Goal: Submit feedback/report problem

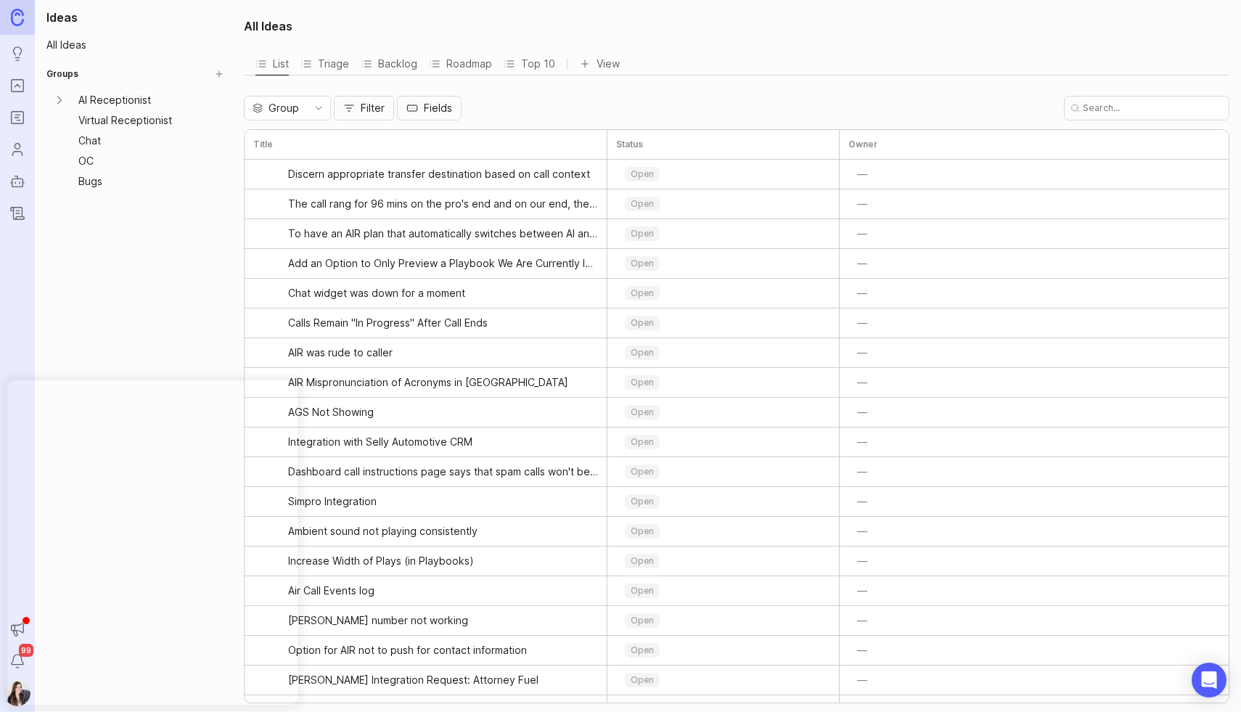
click at [22, 124] on icon "Roadmaps" at bounding box center [17, 117] width 16 height 17
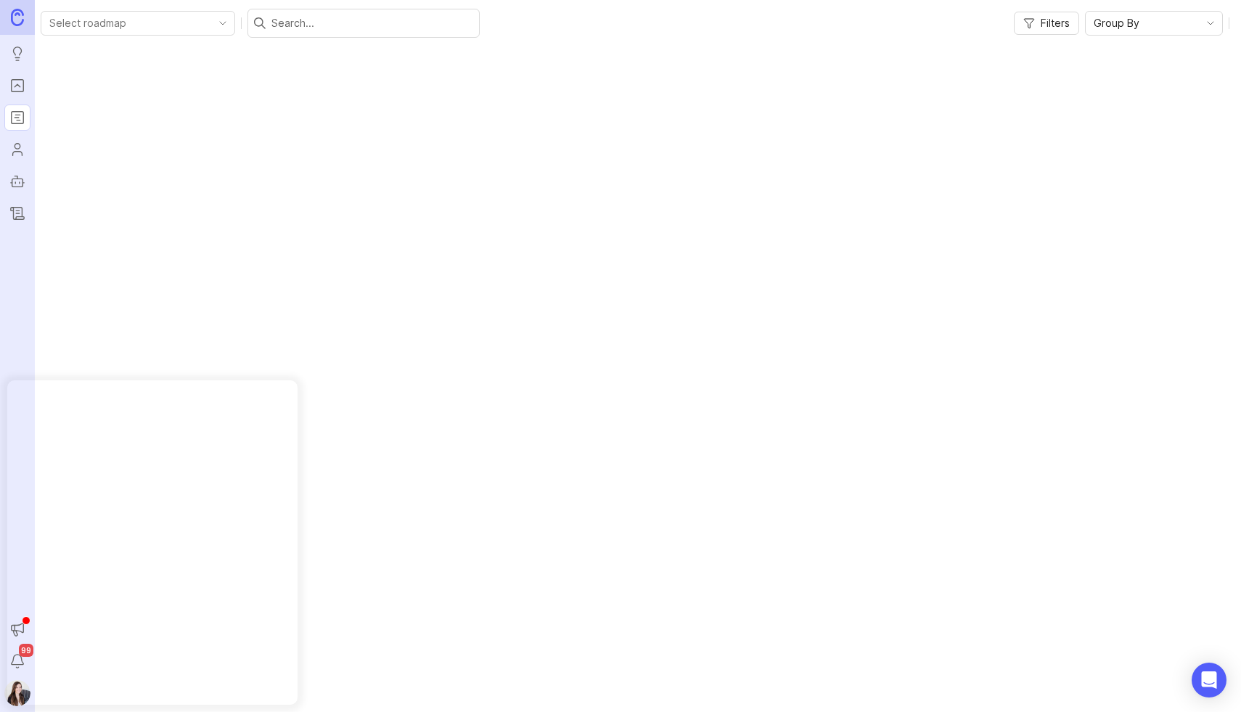
click at [17, 95] on link "Portal" at bounding box center [17, 86] width 26 height 26
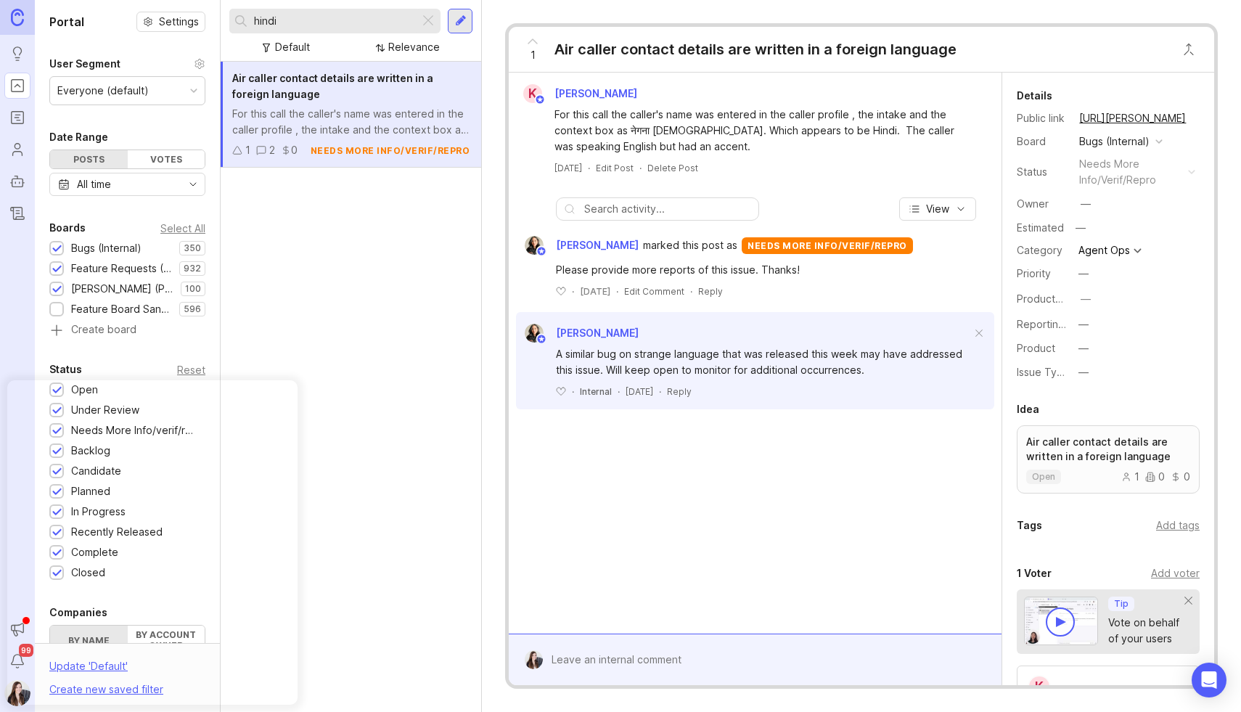
click at [275, 21] on input "hindi" at bounding box center [334, 21] width 160 height 16
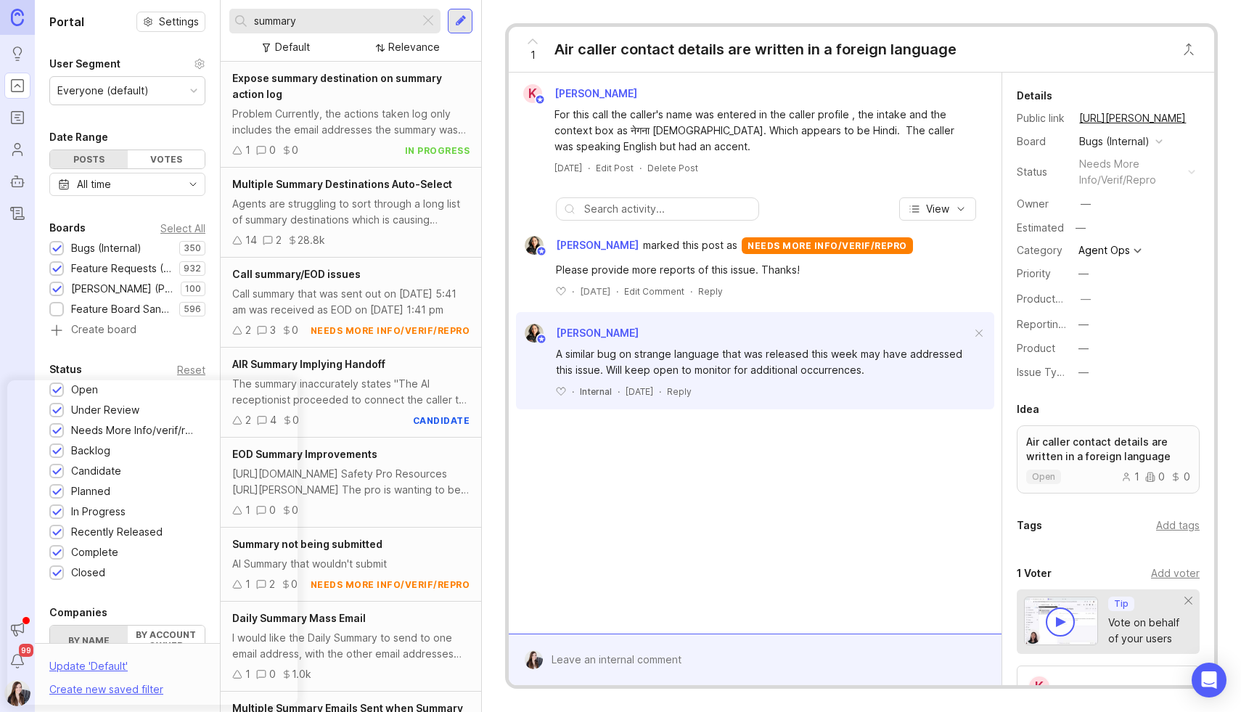
click at [56, 247] on div at bounding box center [56, 249] width 9 height 11
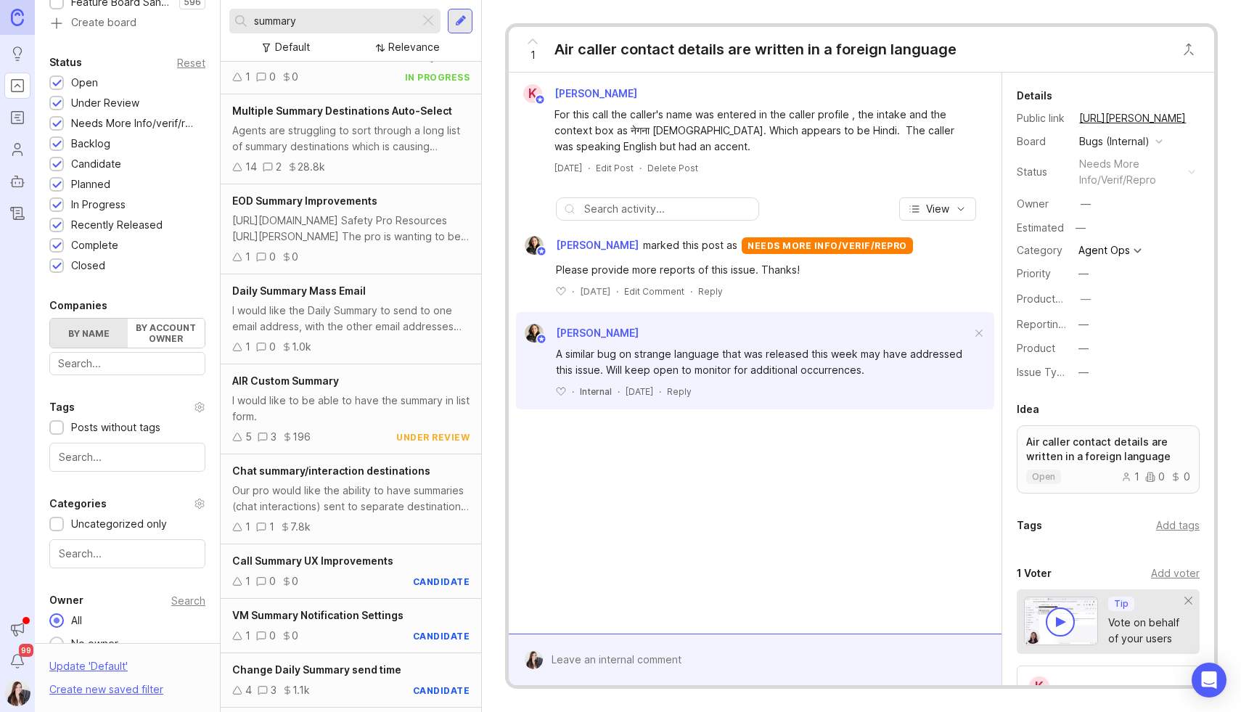
scroll to position [350, 0]
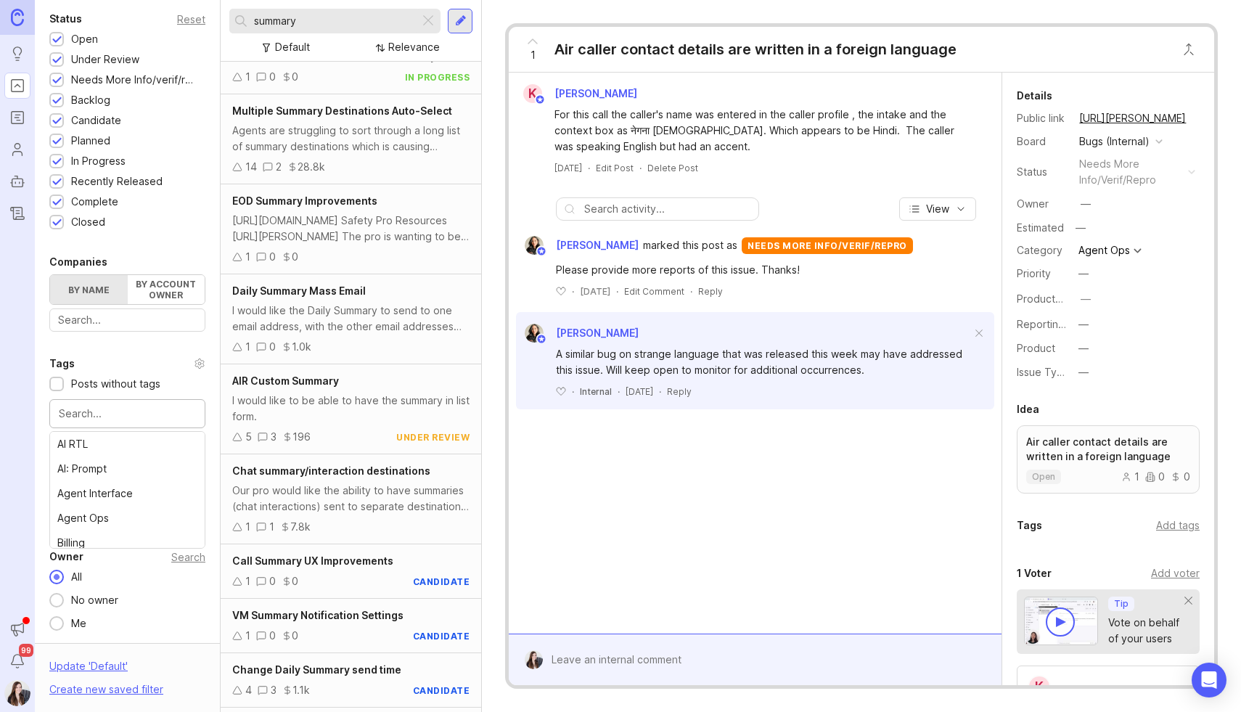
click at [147, 416] on input "text" at bounding box center [127, 414] width 137 height 16
click at [134, 353] on div "Portal Settings User Segment Everyone (default) Date Range Posts Votes All time…" at bounding box center [127, 146] width 185 height 993
click at [115, 515] on input "text" at bounding box center [127, 510] width 137 height 16
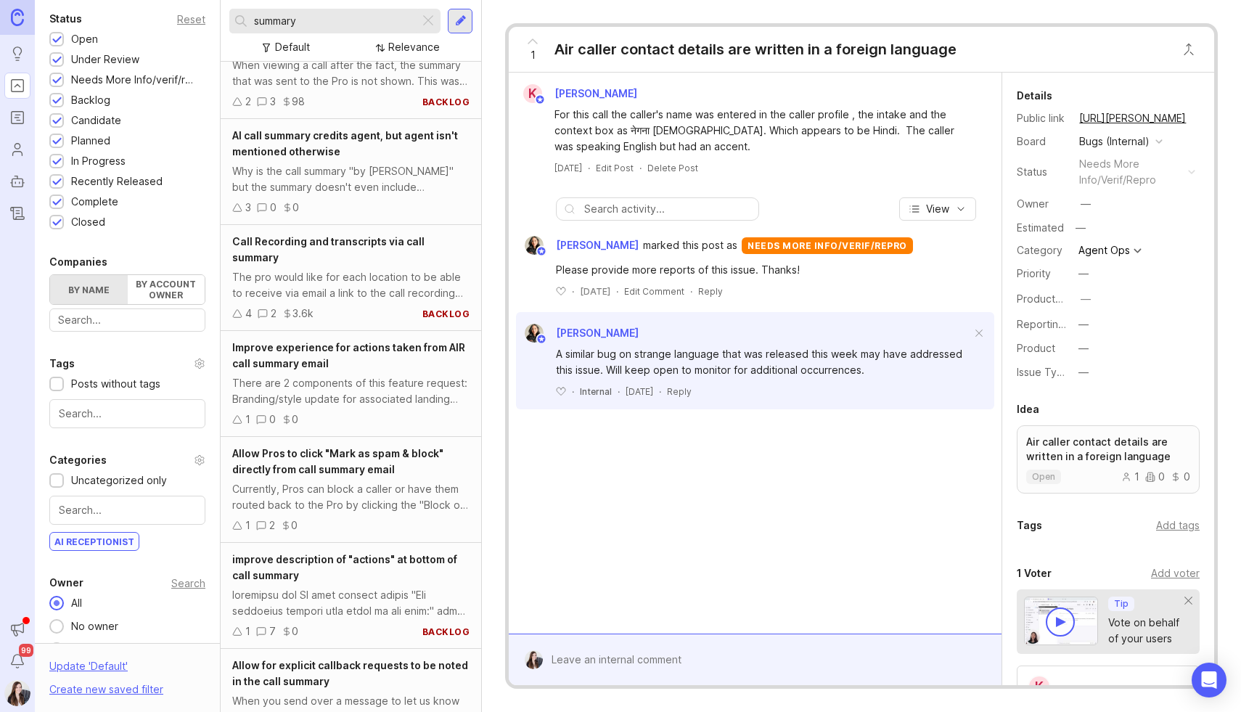
scroll to position [238, 0]
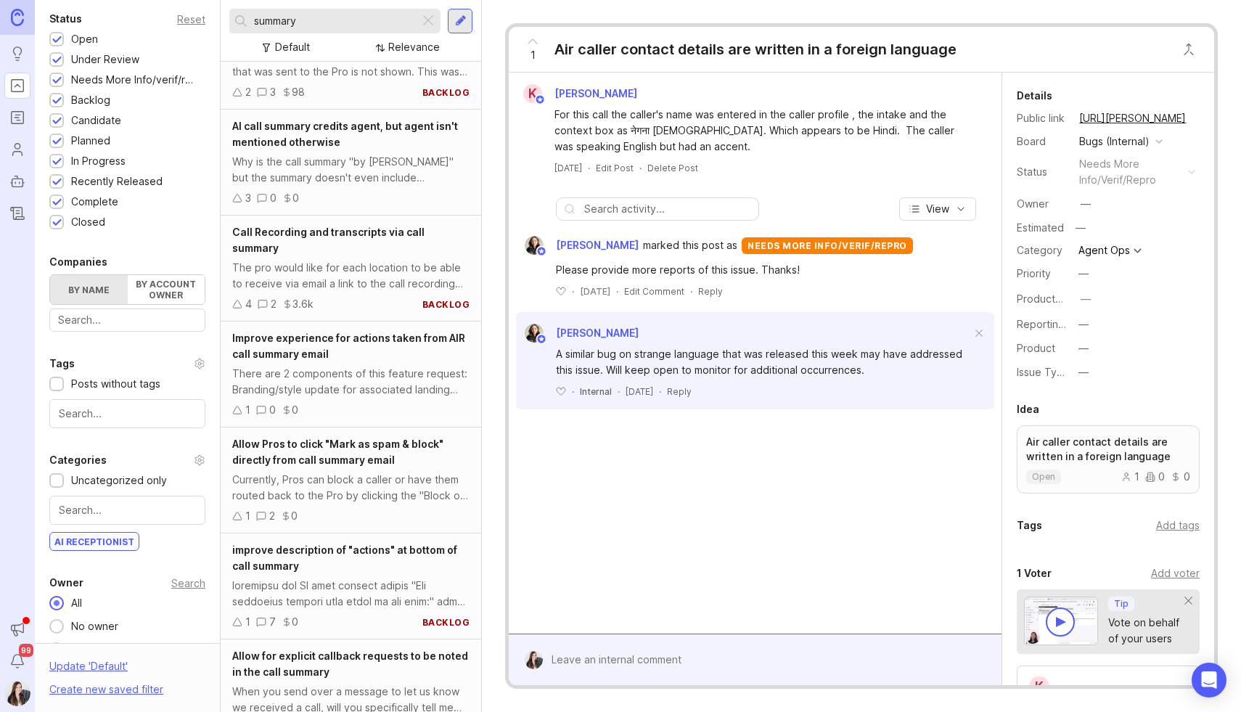
click at [731, 617] on div "K Katie Stock For this call the caller's name was entered in the caller profile…" at bounding box center [755, 353] width 493 height 561
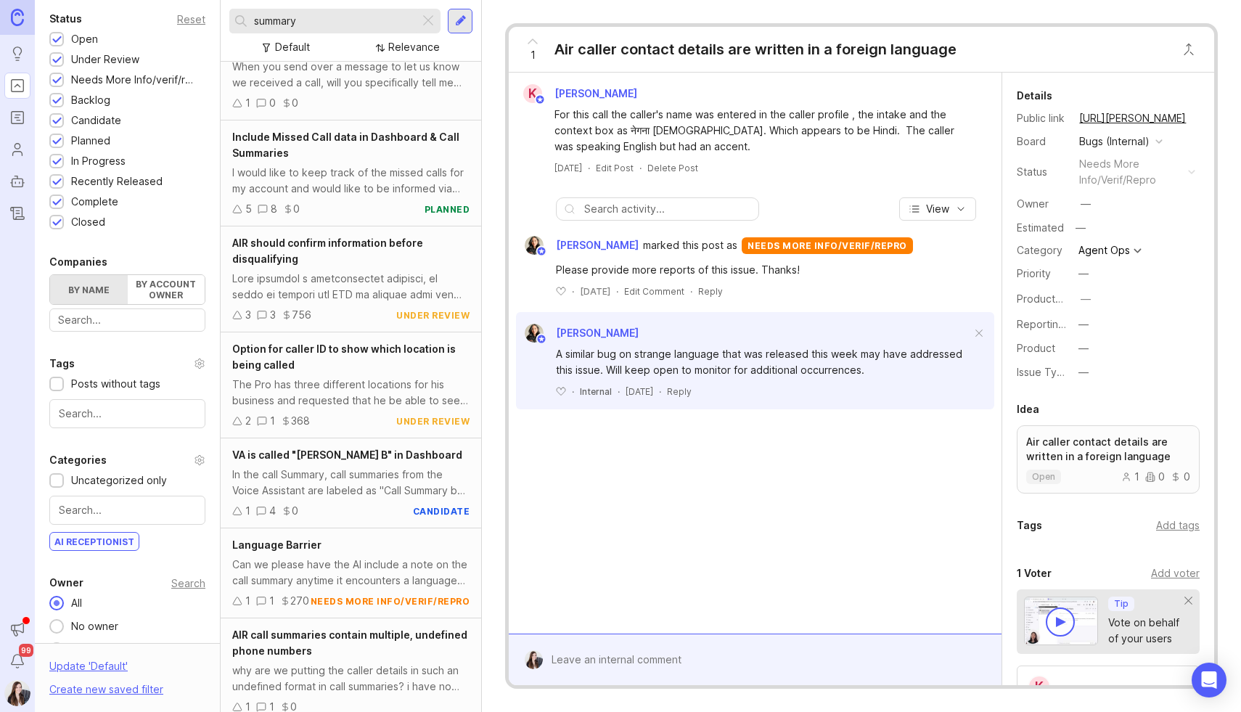
scroll to position [0, 0]
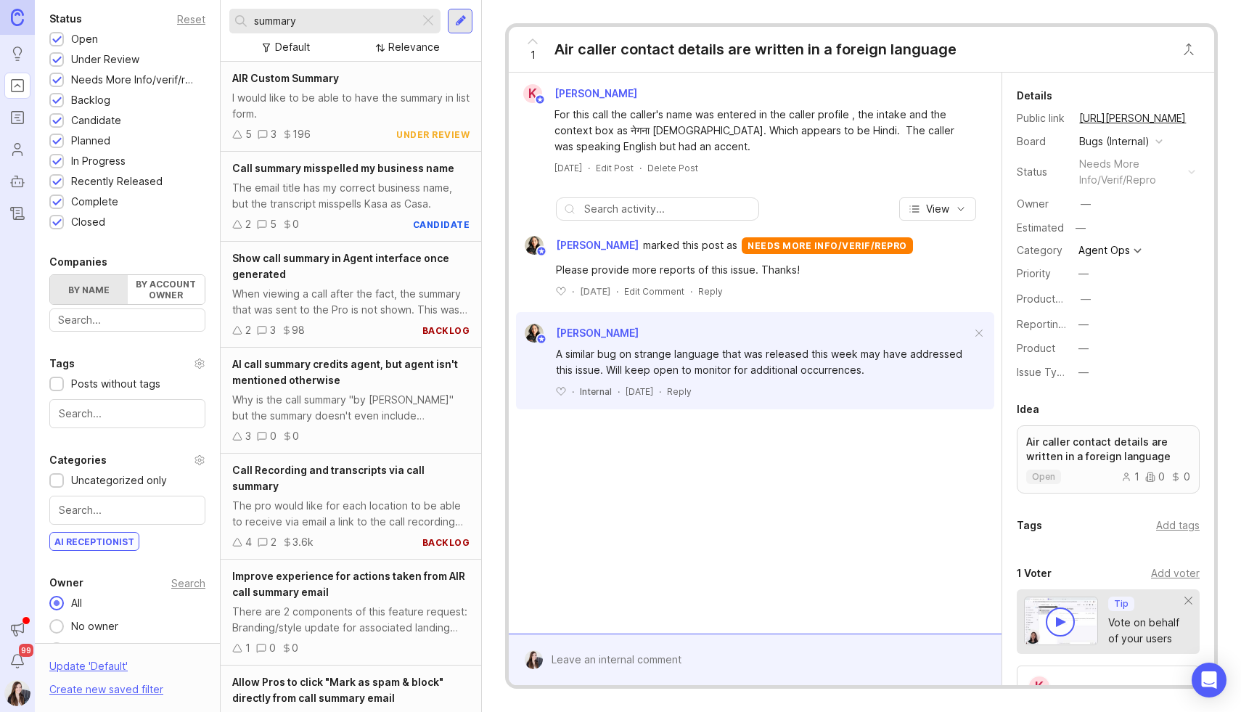
click at [254, 24] on input "summary" at bounding box center [334, 21] width 160 height 16
type input "multiple summary"
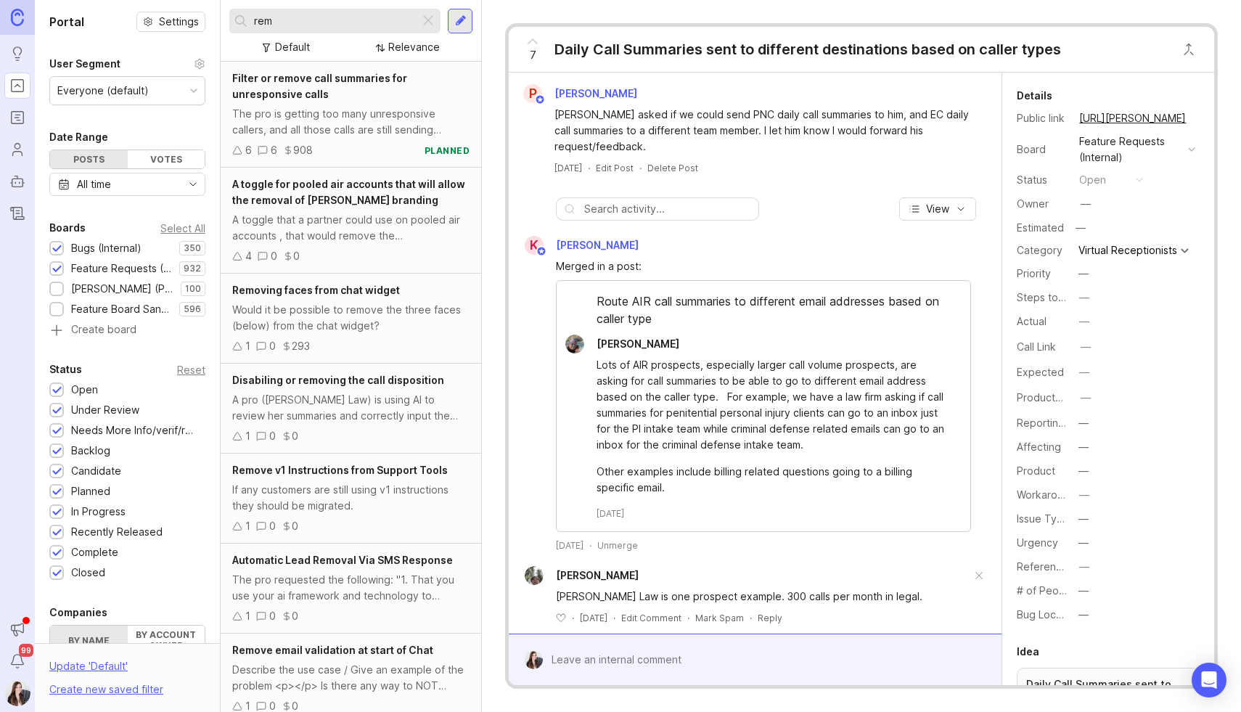
scroll to position [14, 0]
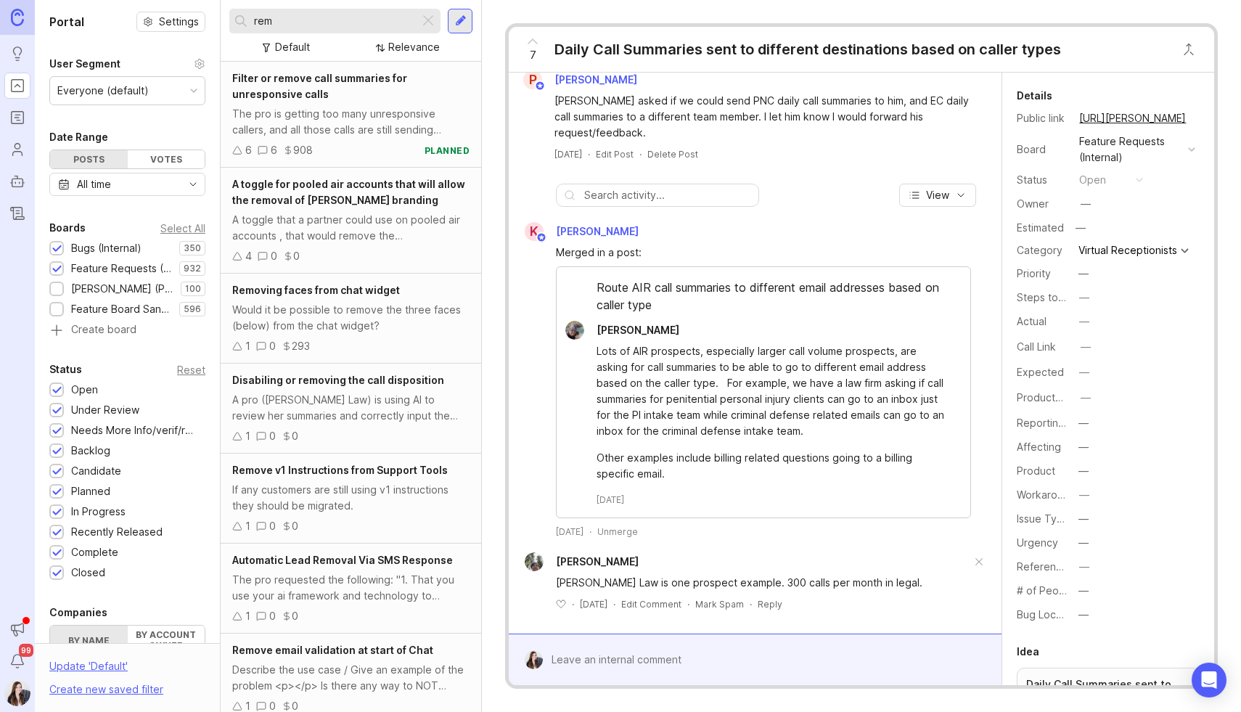
click at [1182, 251] on div at bounding box center [1184, 251] width 8 height 8
click at [725, 322] on div "[PERSON_NAME]" at bounding box center [764, 330] width 414 height 19
click at [533, 47] on span "7" at bounding box center [533, 55] width 7 height 16
click at [533, 57] on span "8" at bounding box center [533, 55] width 7 height 16
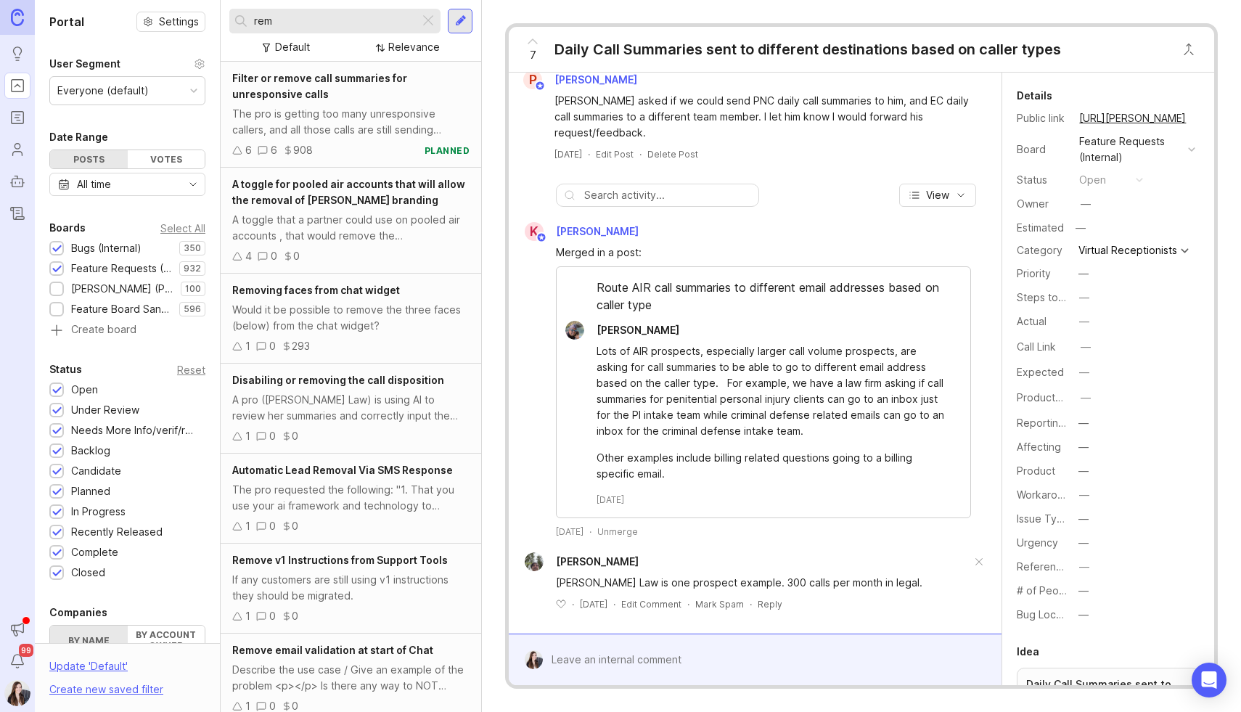
click at [1183, 252] on div at bounding box center [1184, 251] width 8 height 8
type input "A"
click at [1133, 375] on div "Expected —" at bounding box center [1108, 372] width 183 height 20
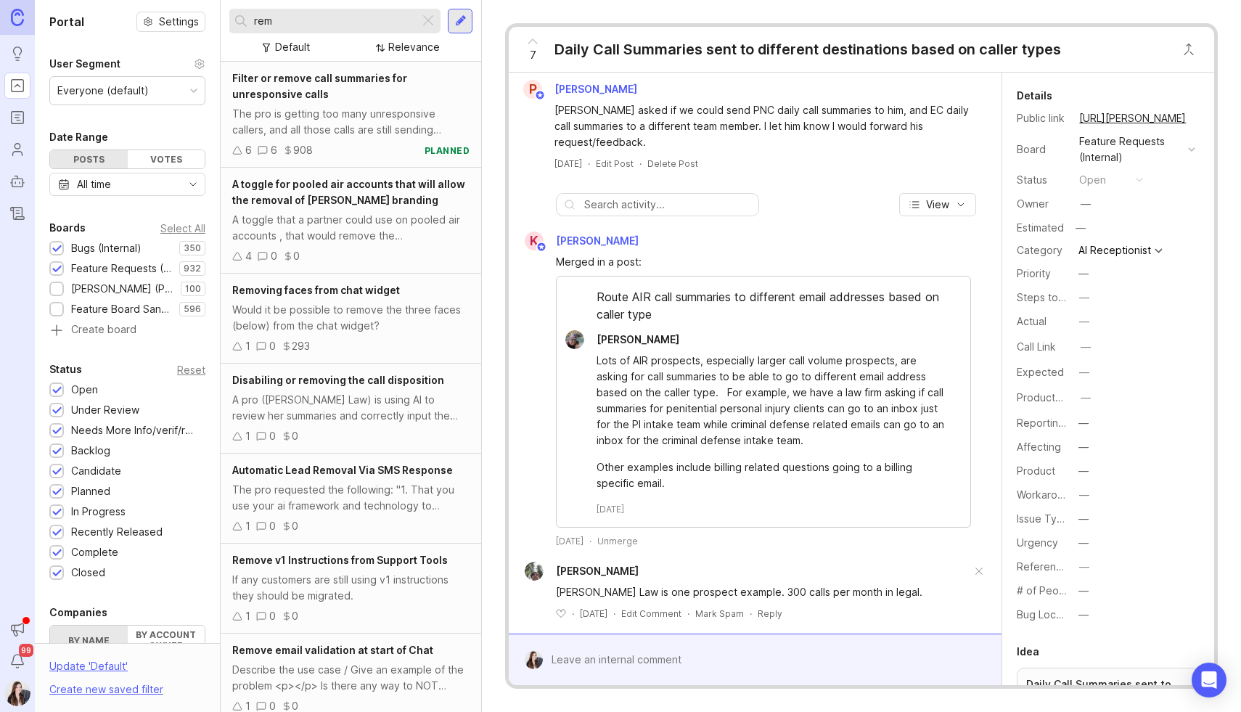
scroll to position [14, 0]
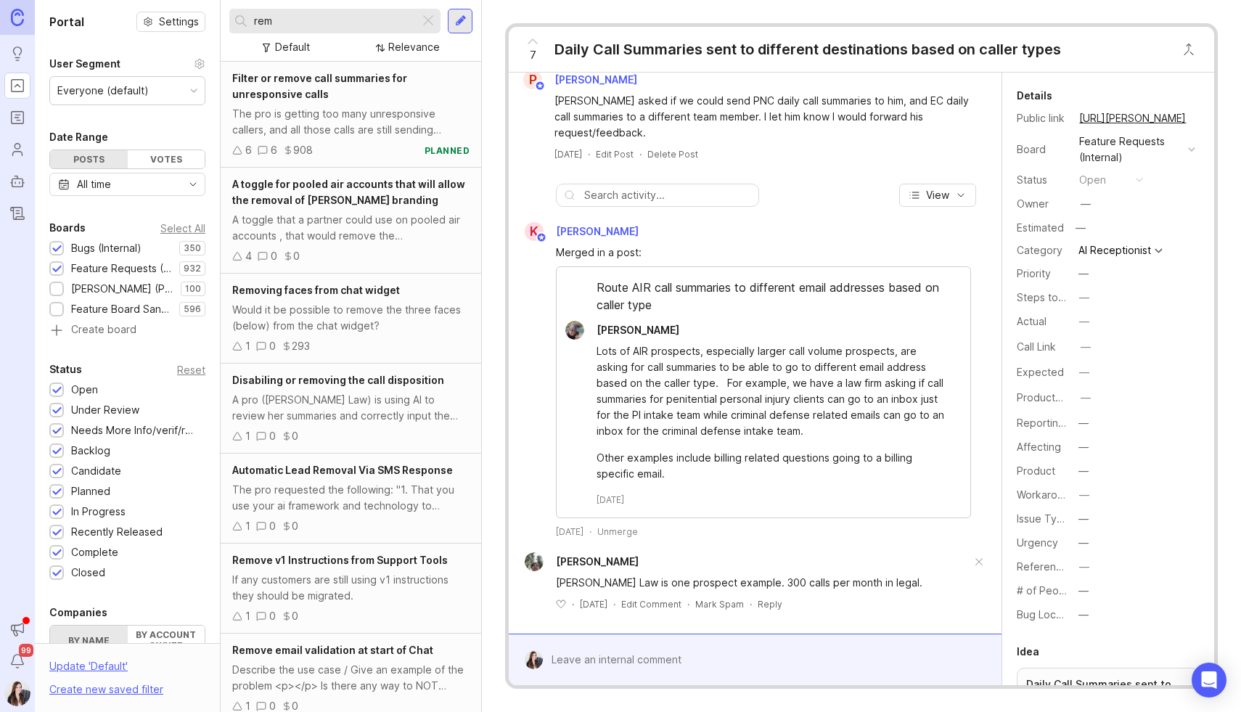
click at [664, 664] on div at bounding box center [765, 660] width 445 height 28
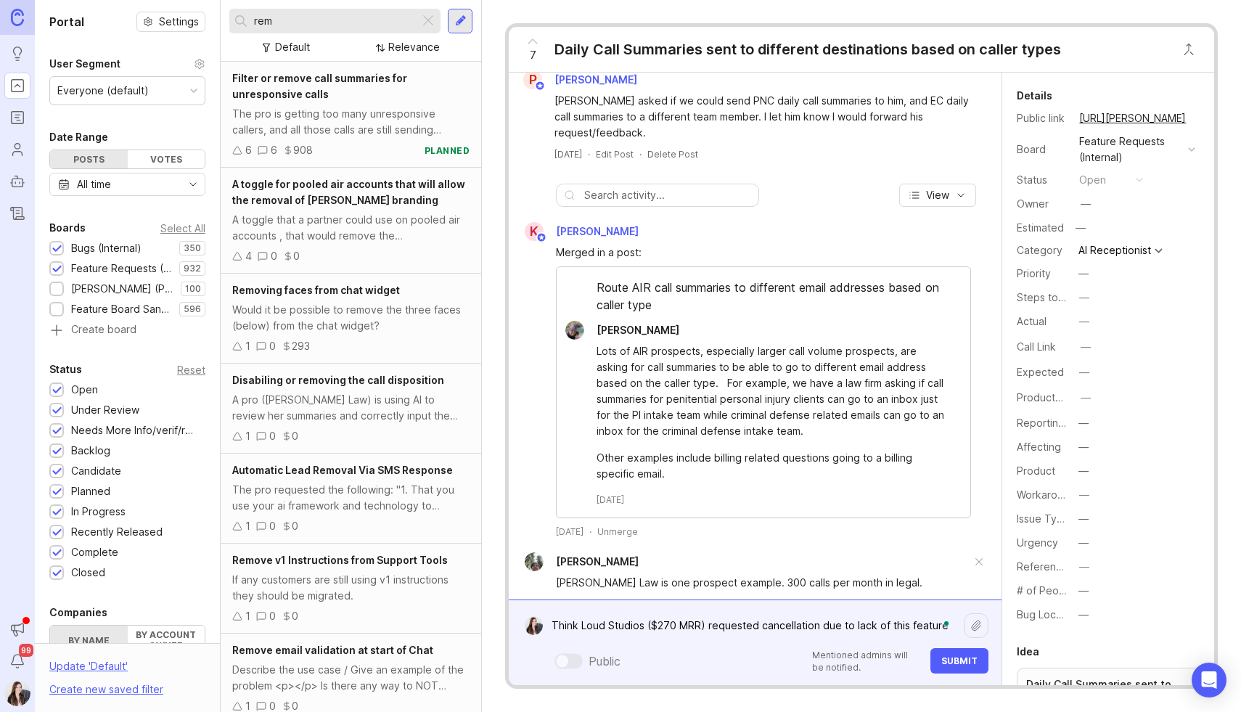
click at [604, 605] on form "Think Loud Studios ($270 MRR) requested cancellation due to lack of this featur…" at bounding box center [755, 642] width 493 height 86
drag, startPoint x: 642, startPoint y: 625, endPoint x: 526, endPoint y: 625, distance: 116.1
click at [526, 625] on form "Think Loud Studios ($270 MRR) requested cancellation due to lack of this featur…" at bounding box center [755, 642] width 493 height 86
paste textarea "[URL][PERSON_NAME]"
click at [953, 623] on textarea "Think Loud Studios ($270 MRR) requested cancellation due to lack of this feature" at bounding box center [753, 626] width 421 height 28
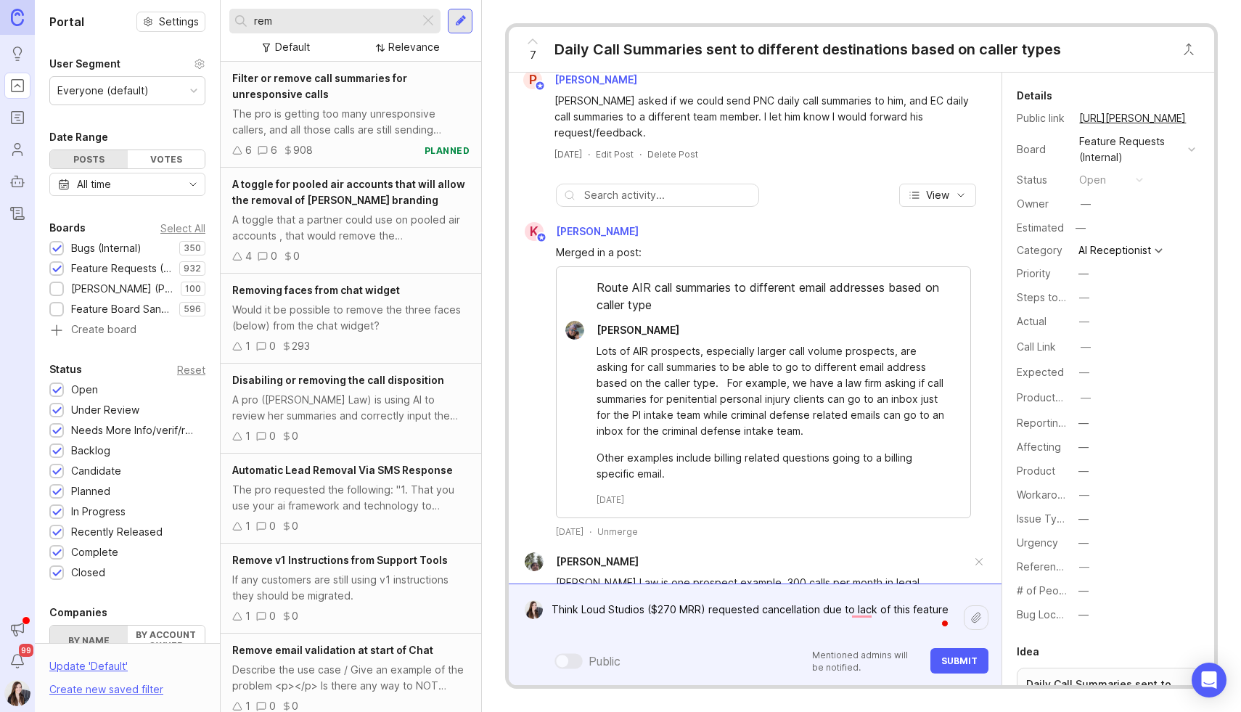
paste textarea "[URL][PERSON_NAME]"
type textarea "Think Loud Studios ($270 MRR) requested cancellation due to lack of this featur…"
click at [945, 666] on button "Submit" at bounding box center [959, 660] width 58 height 25
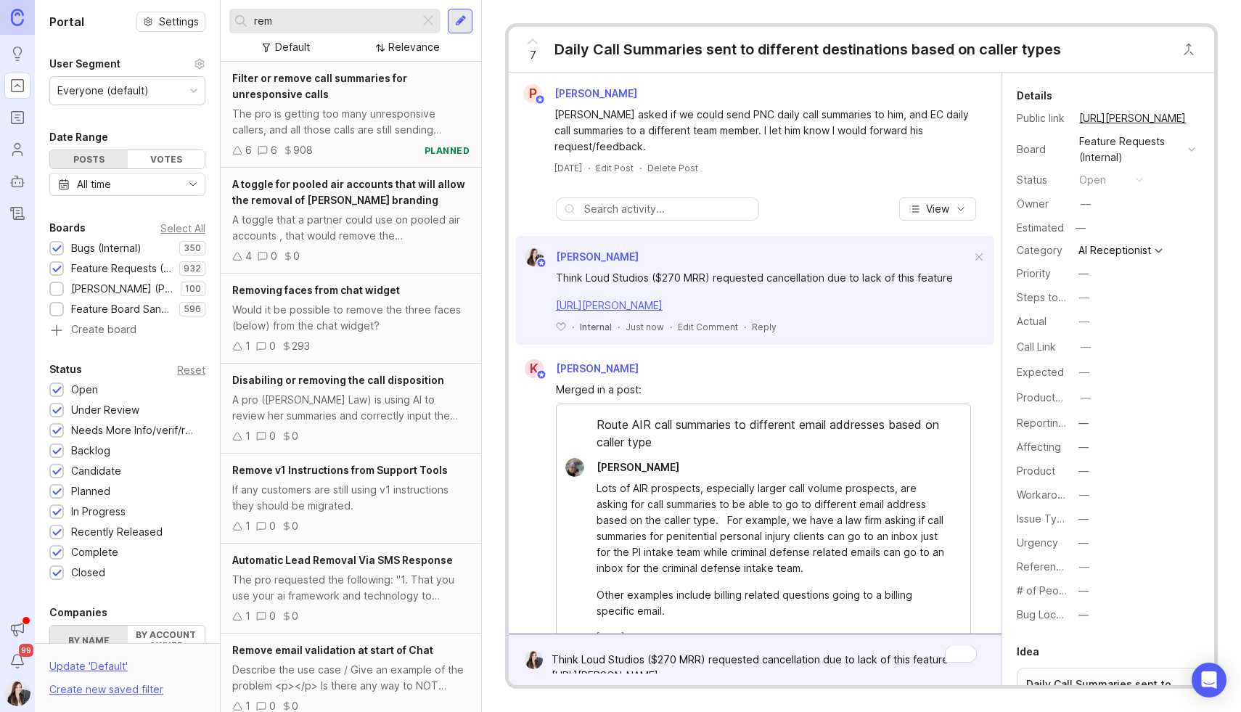
scroll to position [134, 0]
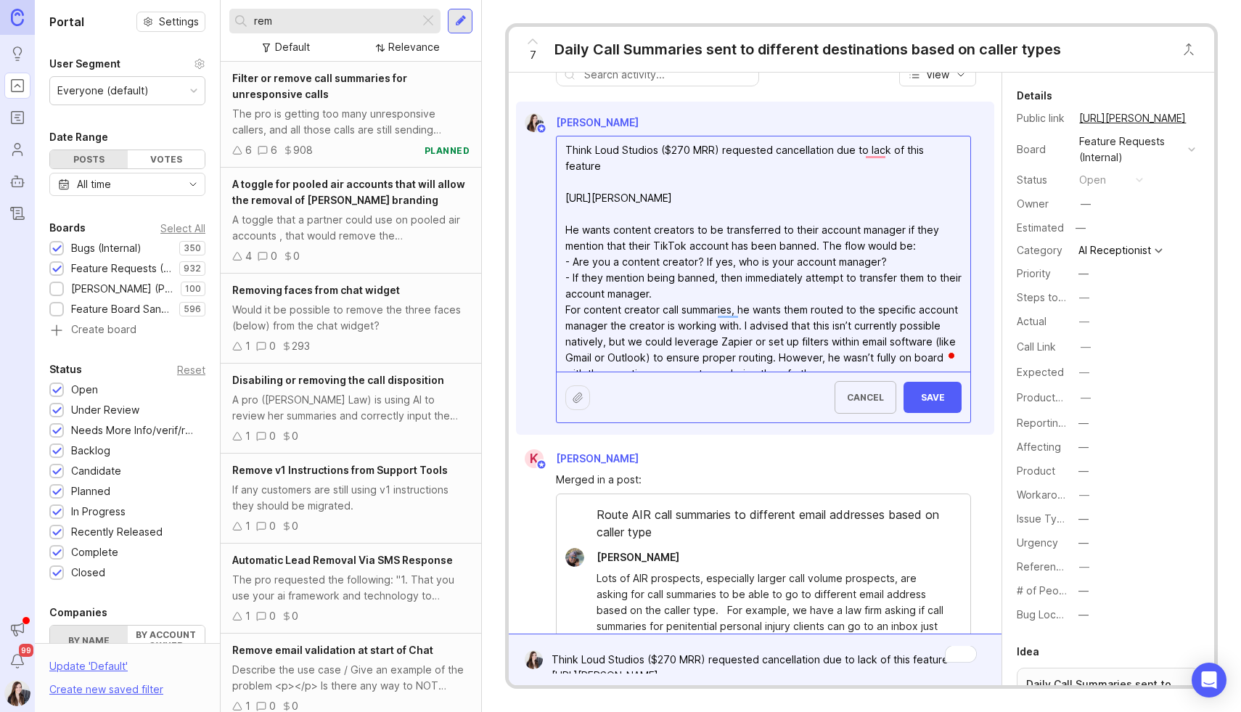
type textarea "Think Loud Studios ($270 MRR) requested cancellation due to lack of this featur…"
click at [934, 398] on span "Save" at bounding box center [932, 397] width 35 height 11
